Goal: Task Accomplishment & Management: Complete application form

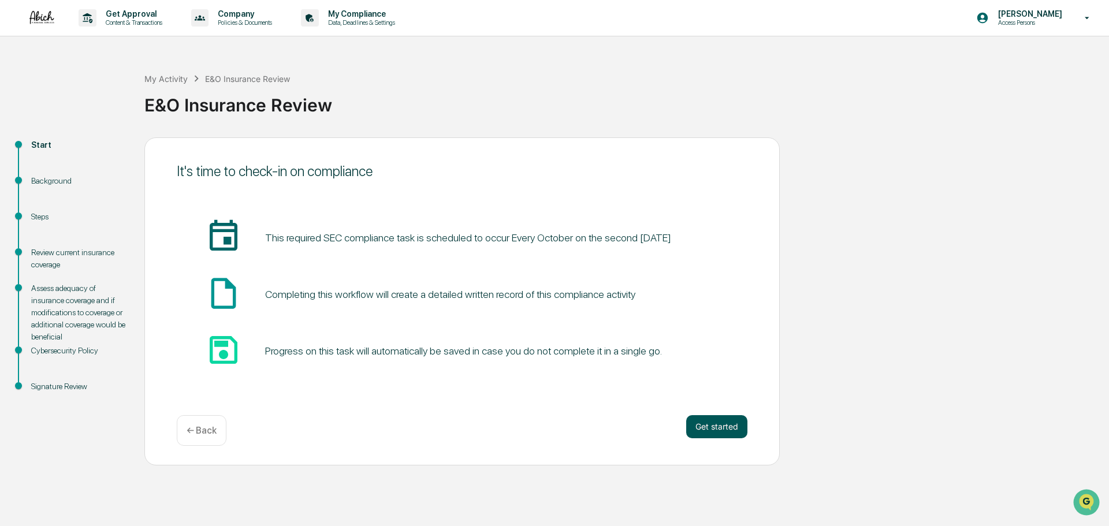
click at [721, 426] on button "Get started" at bounding box center [716, 426] width 61 height 23
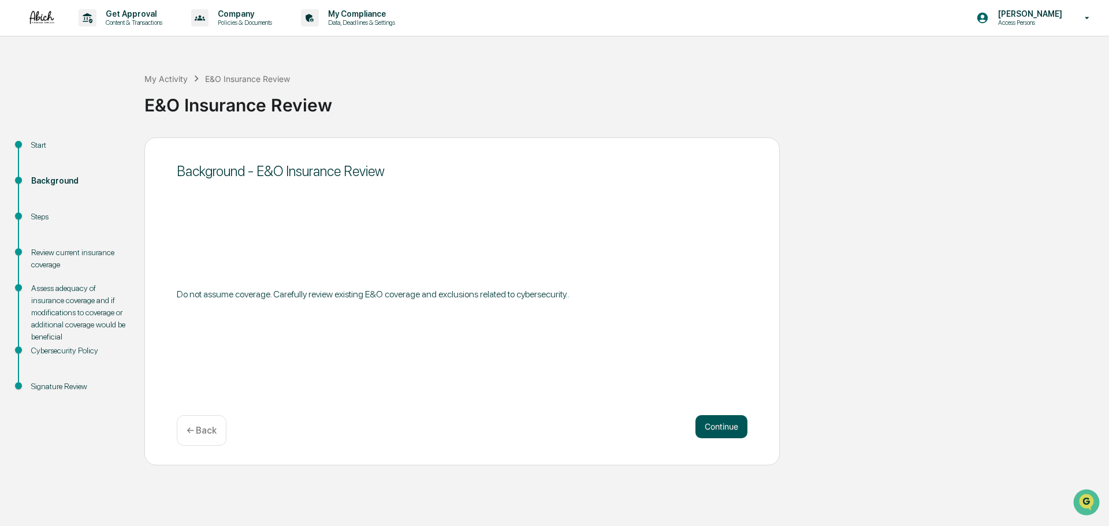
click at [744, 425] on button "Continue" at bounding box center [722, 426] width 52 height 23
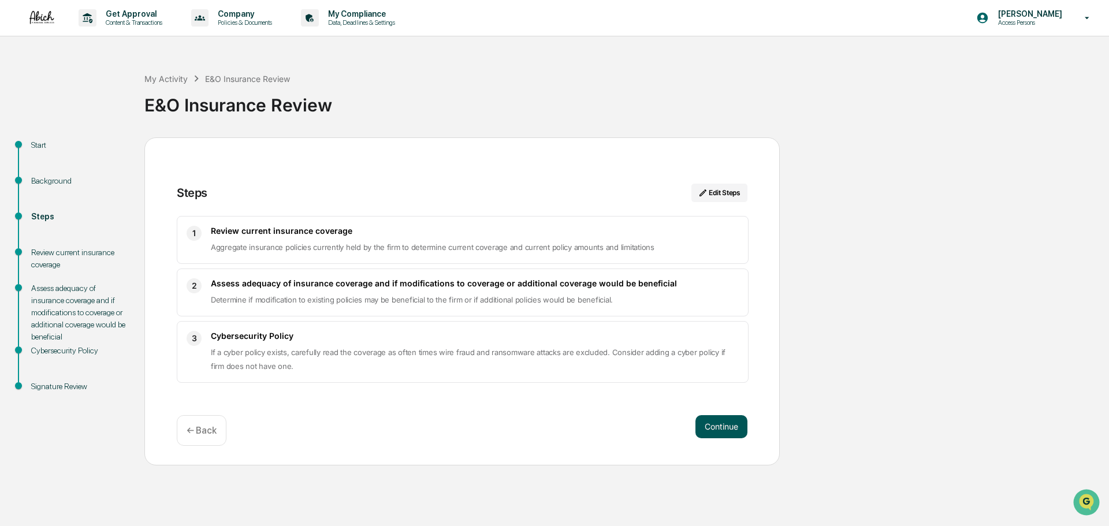
click at [720, 427] on button "Continue" at bounding box center [722, 426] width 52 height 23
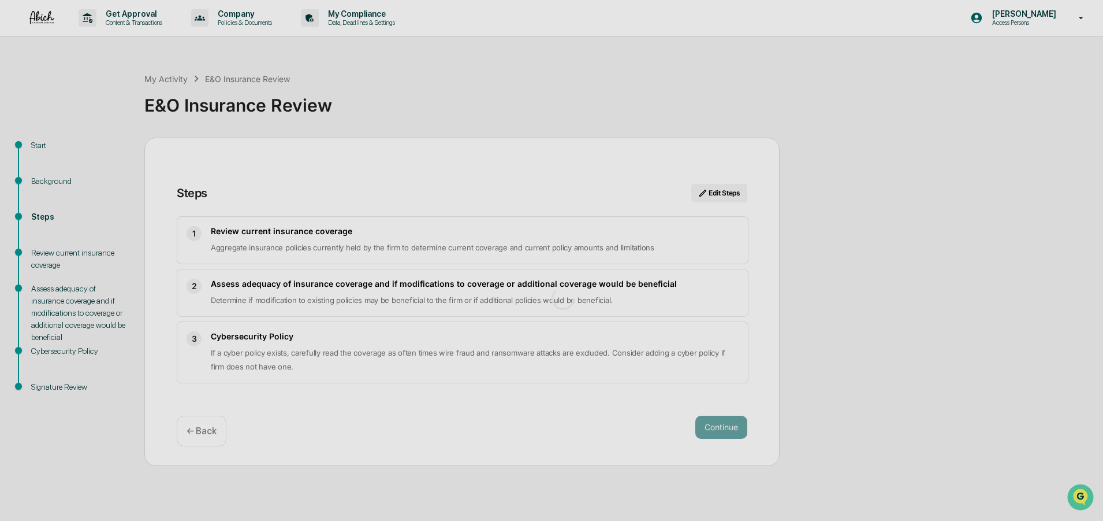
click at [245, 235] on div at bounding box center [563, 298] width 1127 height 596
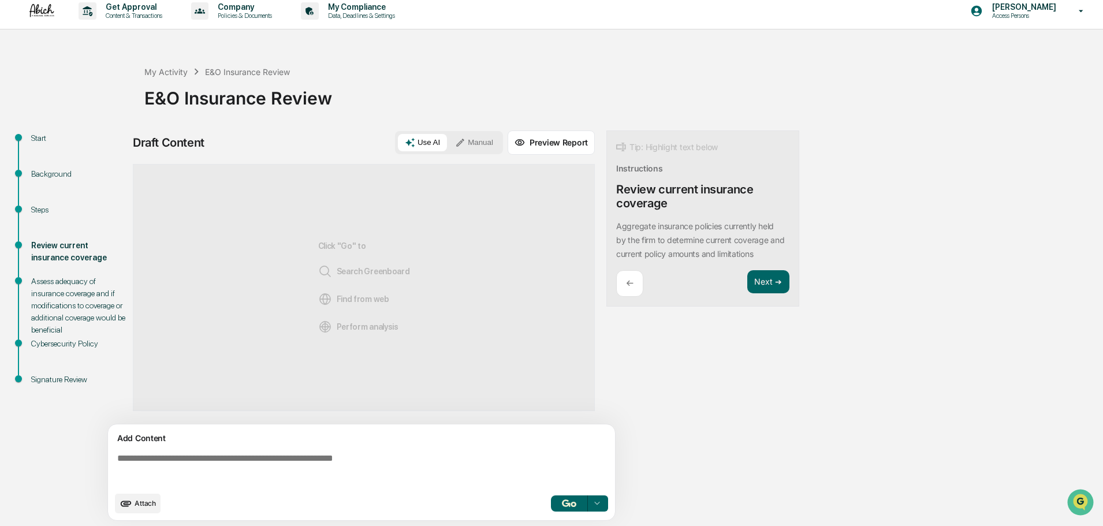
scroll to position [9, 0]
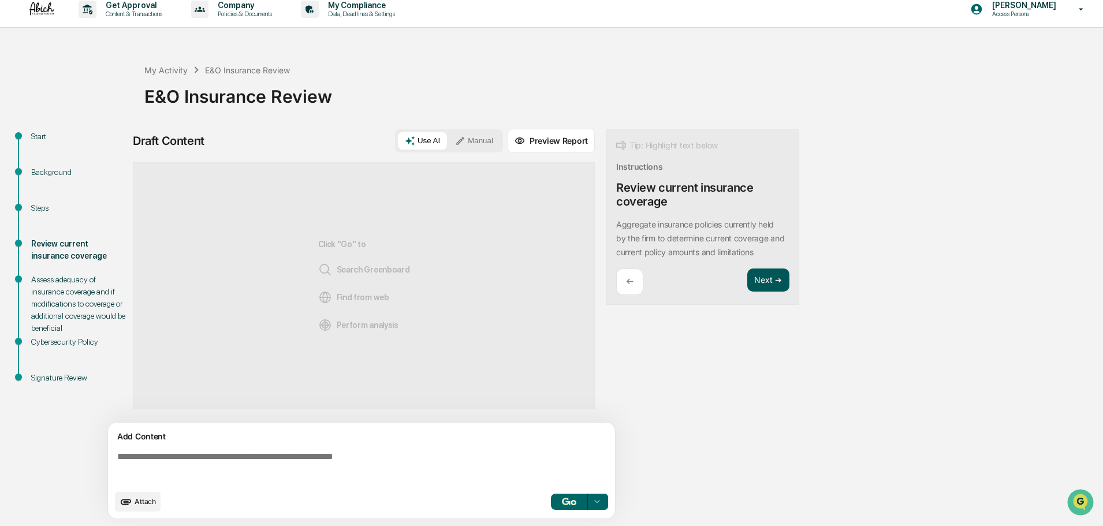
click at [768, 279] on button "Next ➔" at bounding box center [769, 281] width 42 height 24
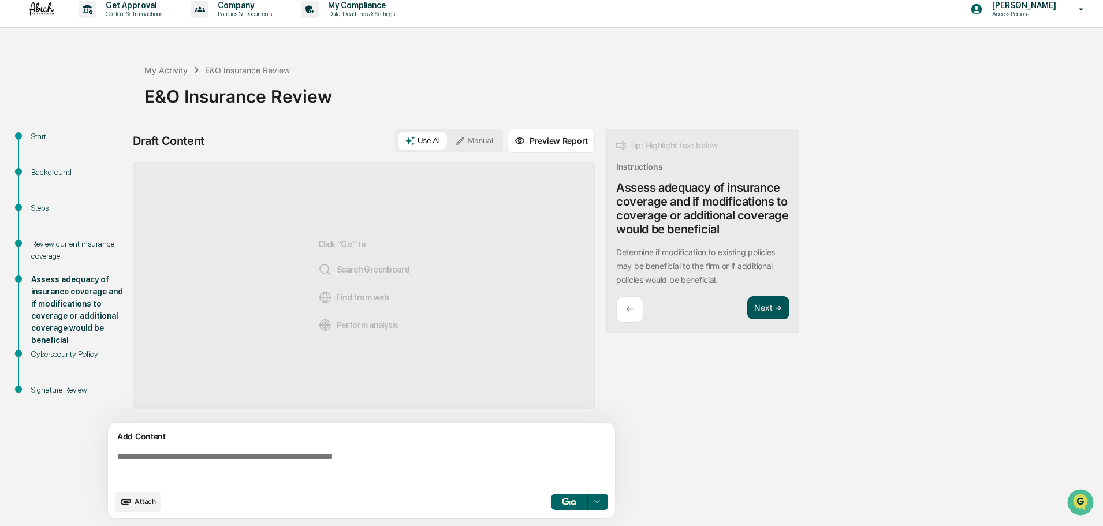
click at [770, 308] on button "Next ➔" at bounding box center [769, 308] width 42 height 24
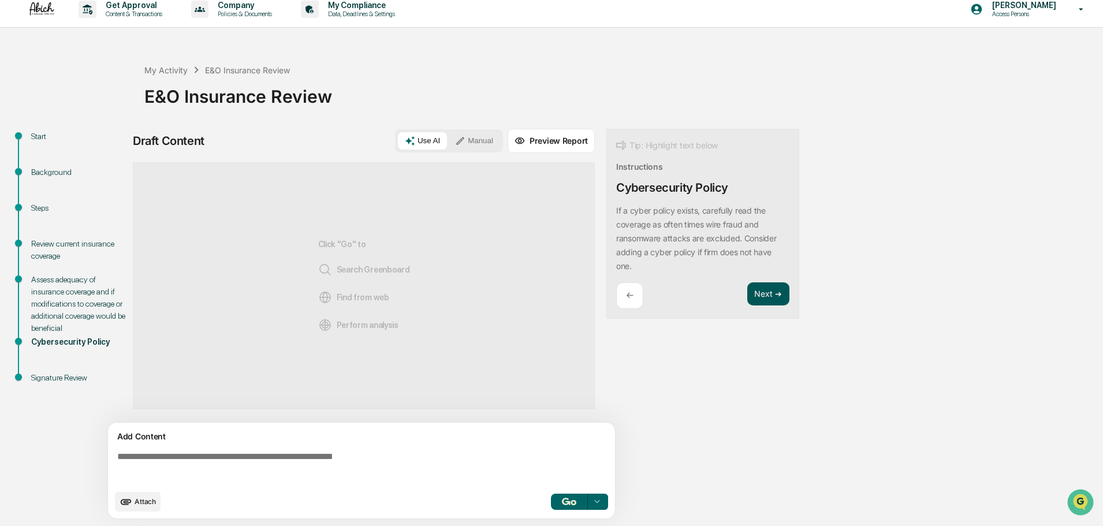
click at [769, 291] on button "Next ➔" at bounding box center [769, 295] width 42 height 24
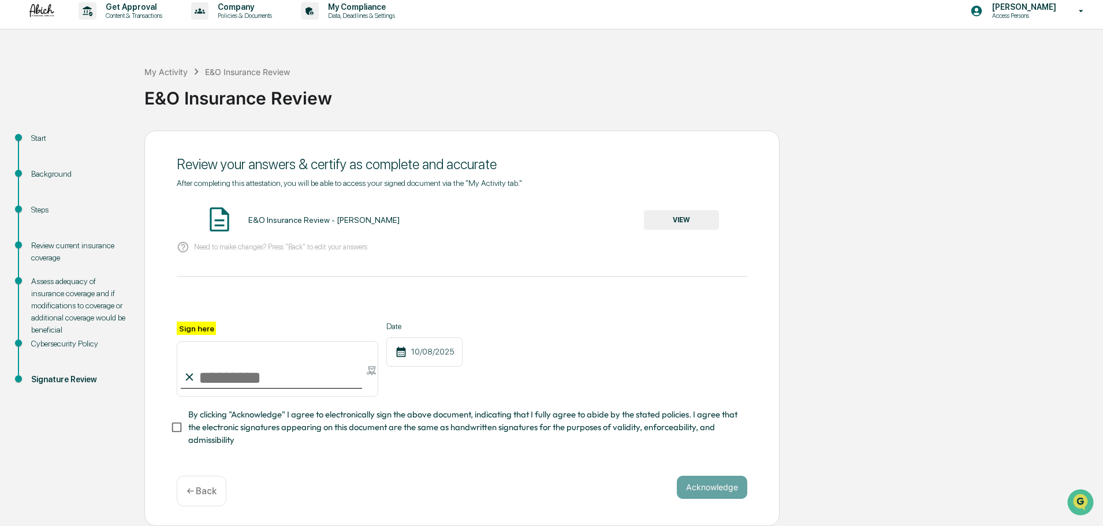
scroll to position [10, 0]
click at [190, 325] on label "Sign here" at bounding box center [196, 328] width 39 height 13
click at [190, 341] on input "Sign here" at bounding box center [278, 368] width 202 height 55
click at [203, 370] on input "Sign here" at bounding box center [278, 368] width 202 height 55
type input "**********"
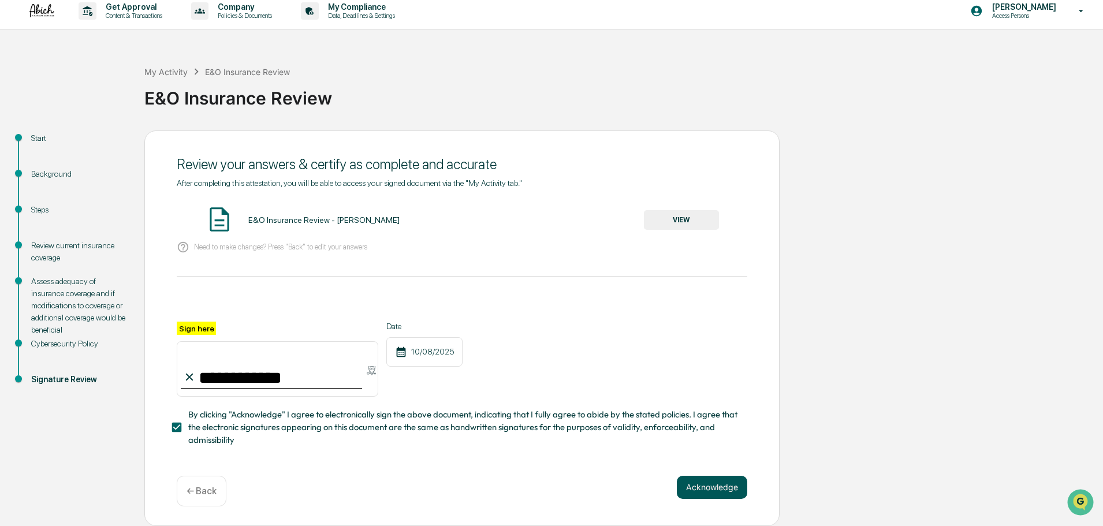
click at [714, 481] on button "Acknowledge" at bounding box center [712, 487] width 70 height 23
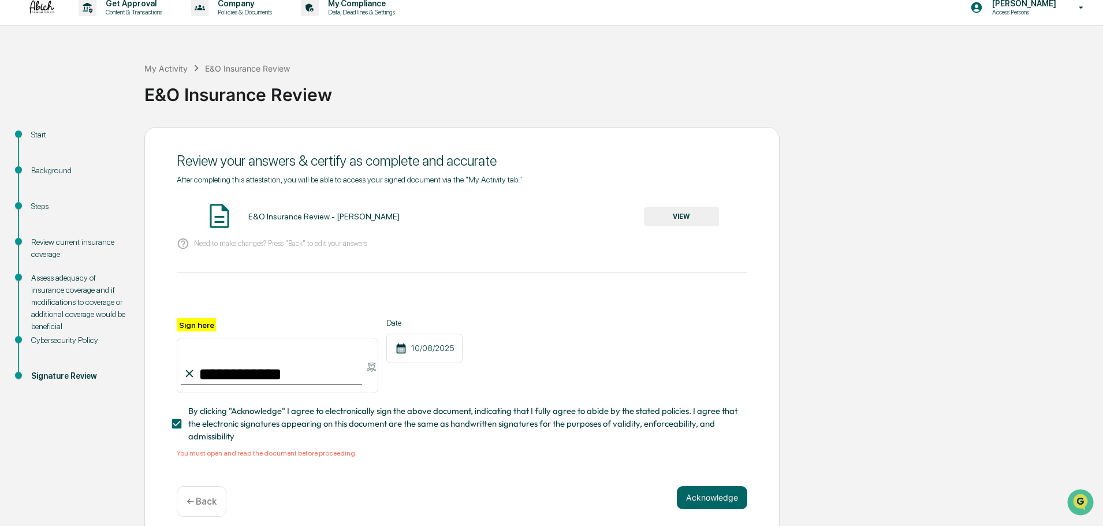
click at [683, 223] on button "VIEW" at bounding box center [681, 217] width 75 height 20
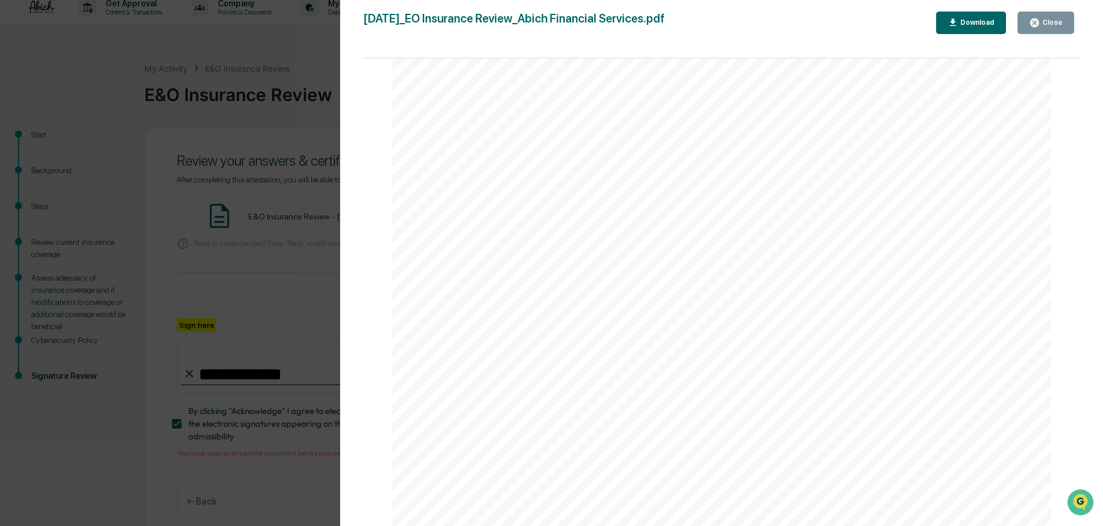
scroll to position [491, 0]
click at [1057, 25] on div "Close" at bounding box center [1051, 22] width 23 height 8
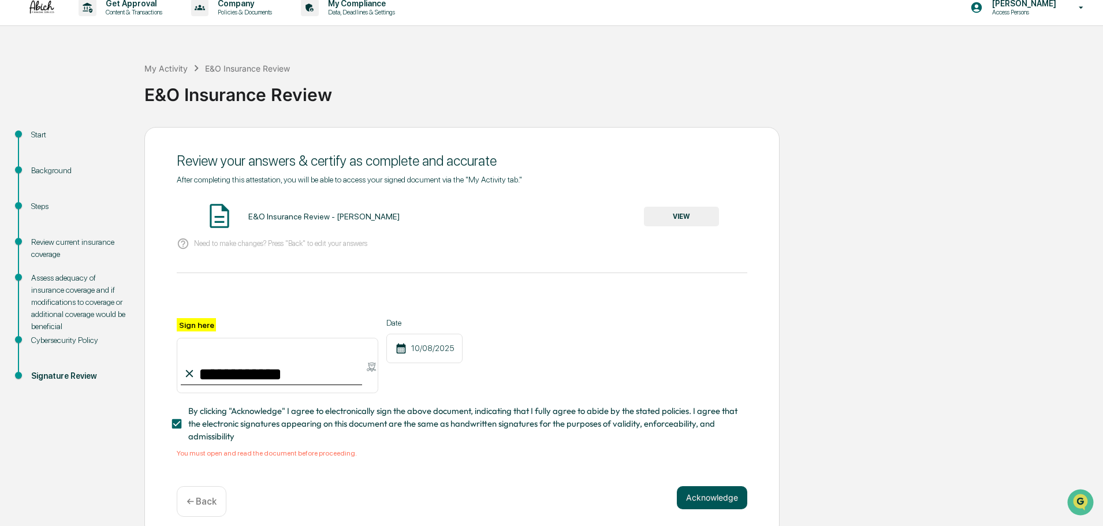
click at [714, 495] on button "Acknowledge" at bounding box center [712, 497] width 70 height 23
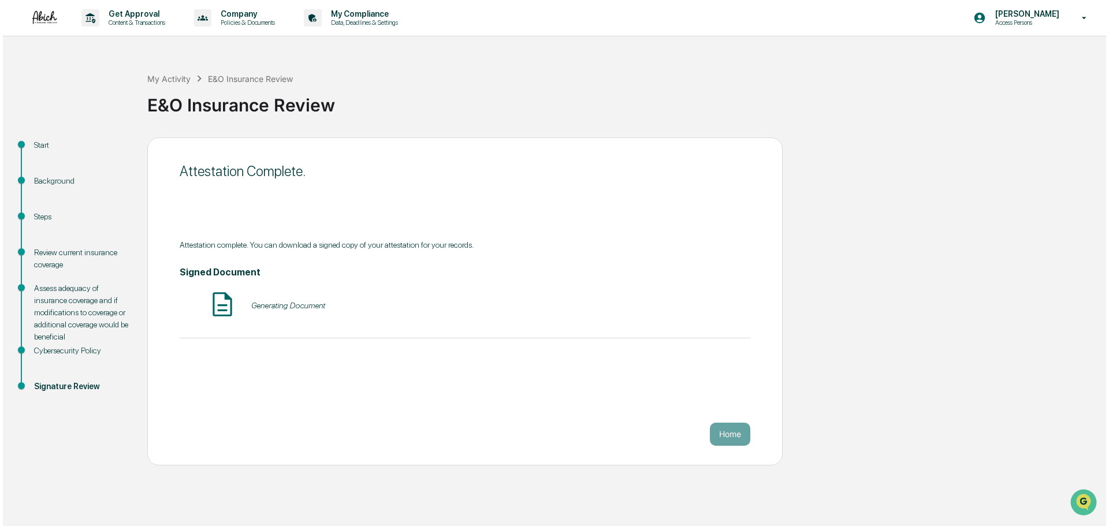
scroll to position [0, 0]
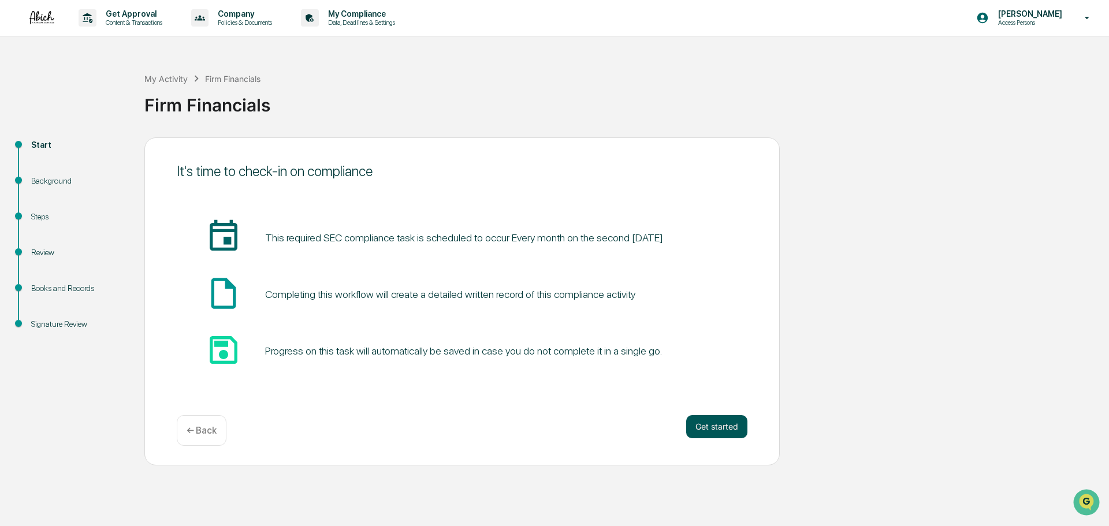
click at [720, 425] on button "Get started" at bounding box center [716, 426] width 61 height 23
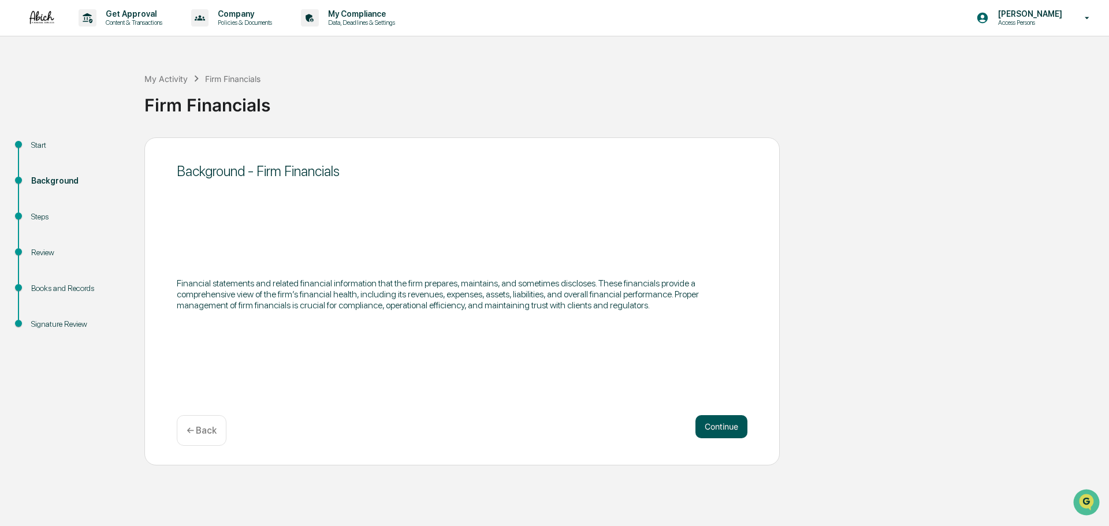
click at [735, 421] on button "Continue" at bounding box center [722, 426] width 52 height 23
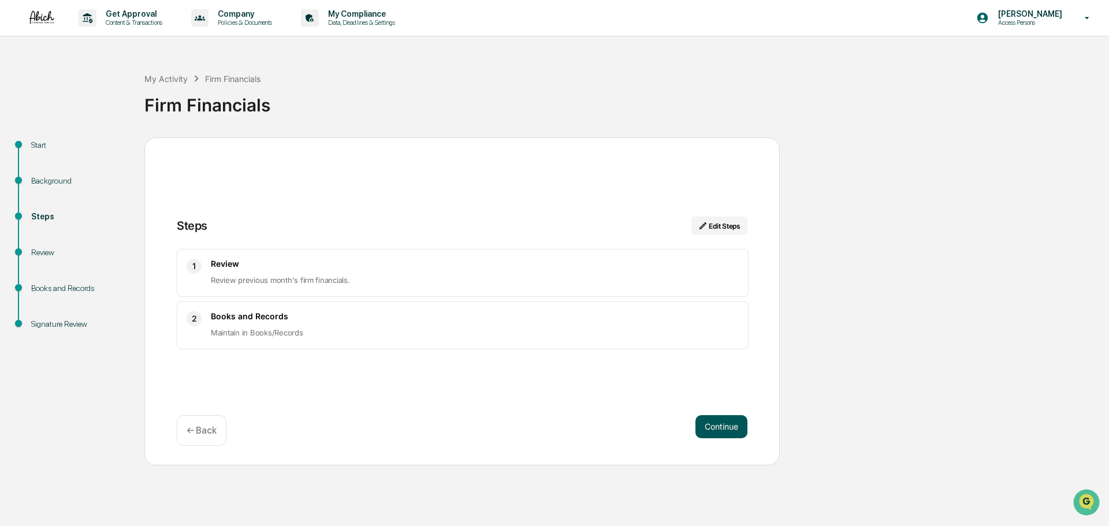
click at [734, 423] on button "Continue" at bounding box center [722, 426] width 52 height 23
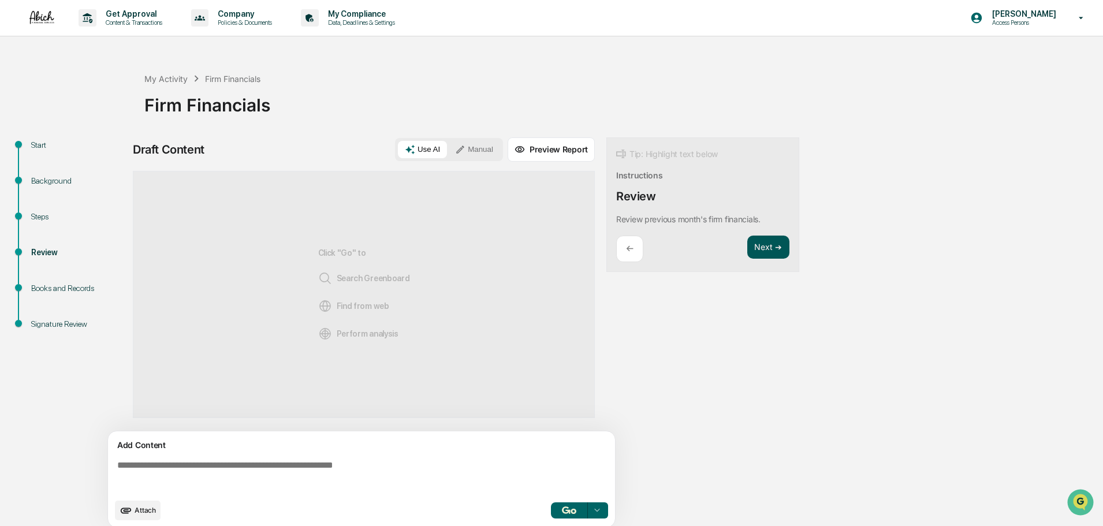
click at [765, 251] on button "Next ➔" at bounding box center [769, 248] width 42 height 24
click at [768, 248] on button "Next ➔" at bounding box center [769, 248] width 42 height 24
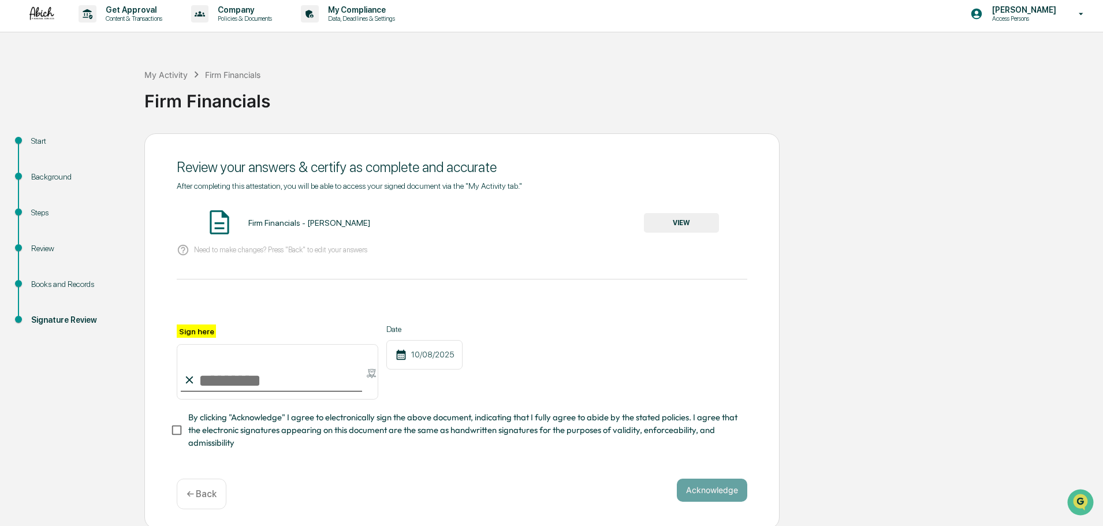
scroll to position [10, 0]
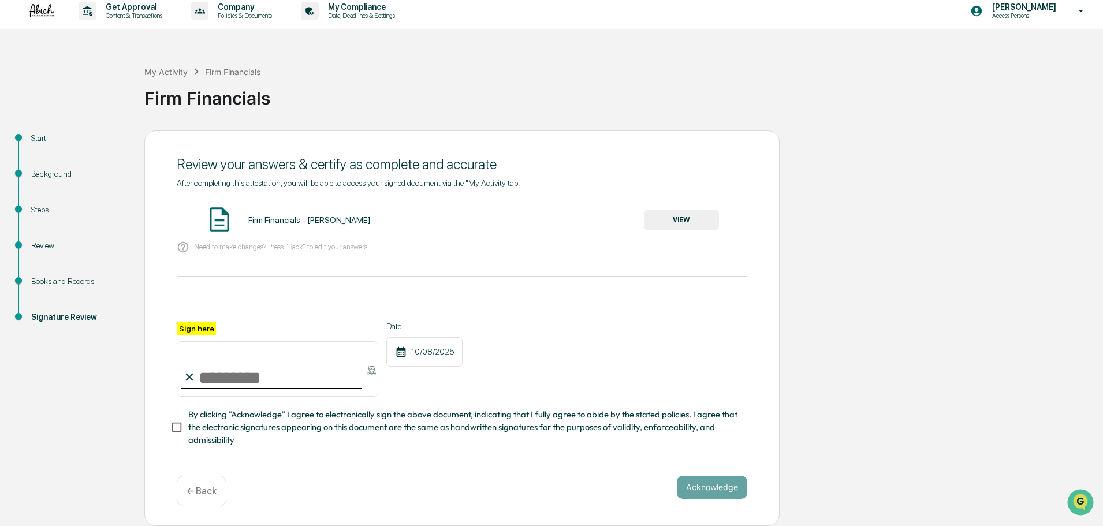
click at [663, 215] on button "VIEW" at bounding box center [681, 220] width 75 height 20
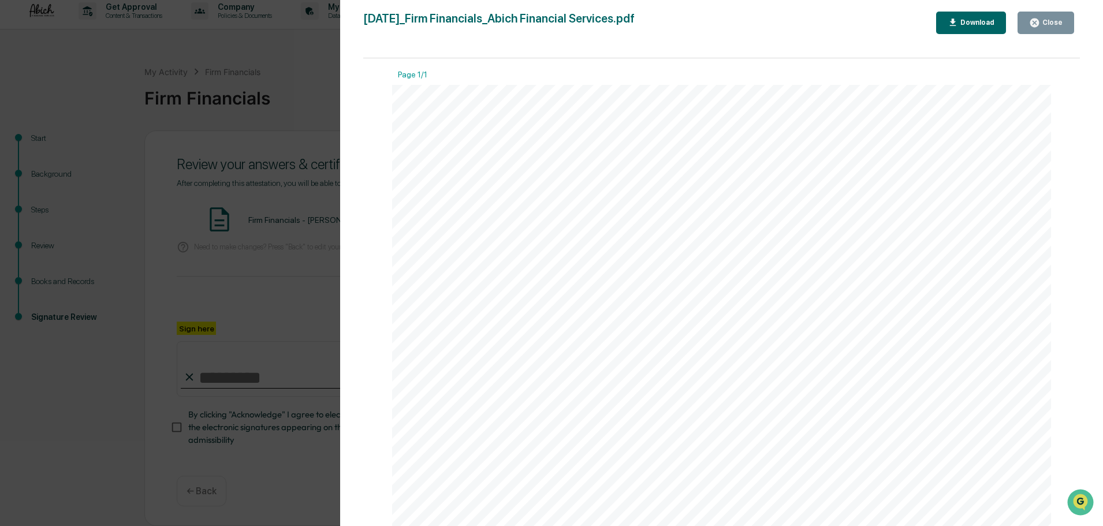
click at [1055, 23] on div "Close" at bounding box center [1051, 22] width 23 height 8
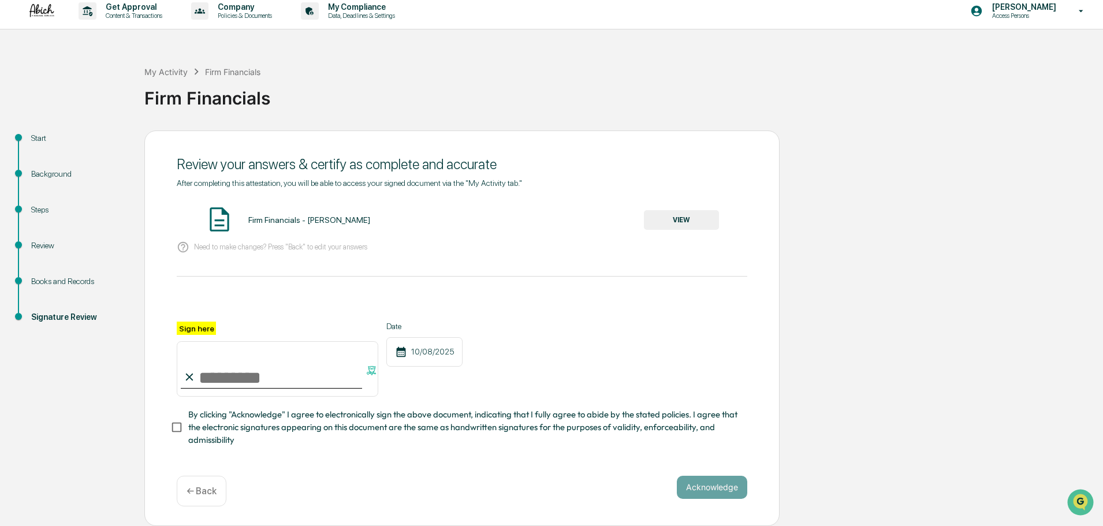
click at [267, 368] on input "Sign here" at bounding box center [278, 368] width 202 height 55
type input "**********"
click at [720, 475] on div "**********" at bounding box center [461, 329] width 635 height 396
click at [721, 482] on button "Acknowledge" at bounding box center [712, 487] width 70 height 23
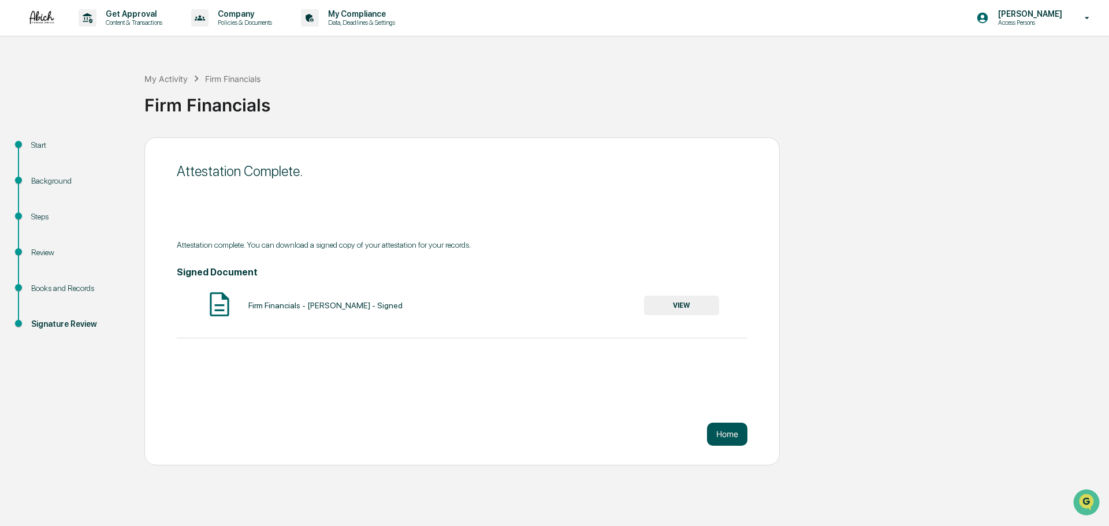
click at [731, 434] on button "Home" at bounding box center [727, 434] width 40 height 23
